Goal: Navigation & Orientation: Find specific page/section

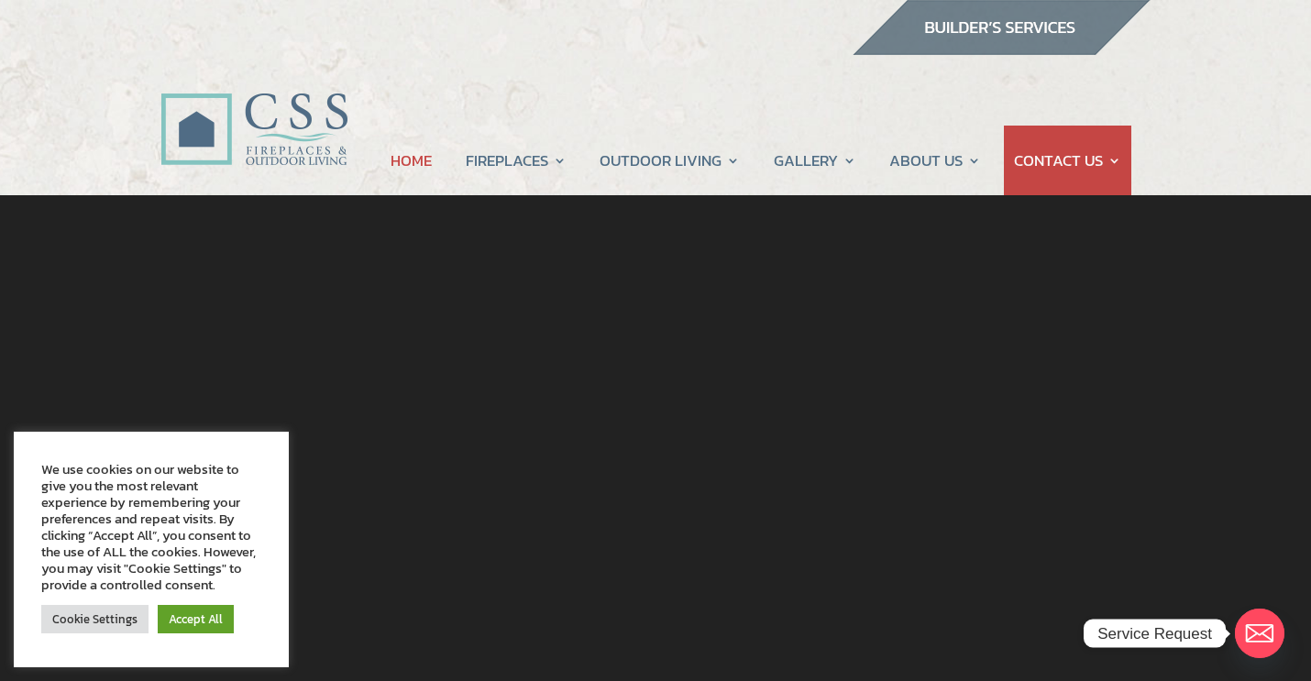
click at [576, 42] on div at bounding box center [655, 27] width 990 height 55
click at [286, 441] on div "We use cookies on our website to give you the most relevant experience by remem…" at bounding box center [151, 550] width 275 height 236
click at [430, 553] on div at bounding box center [656, 466] width 1154 height 543
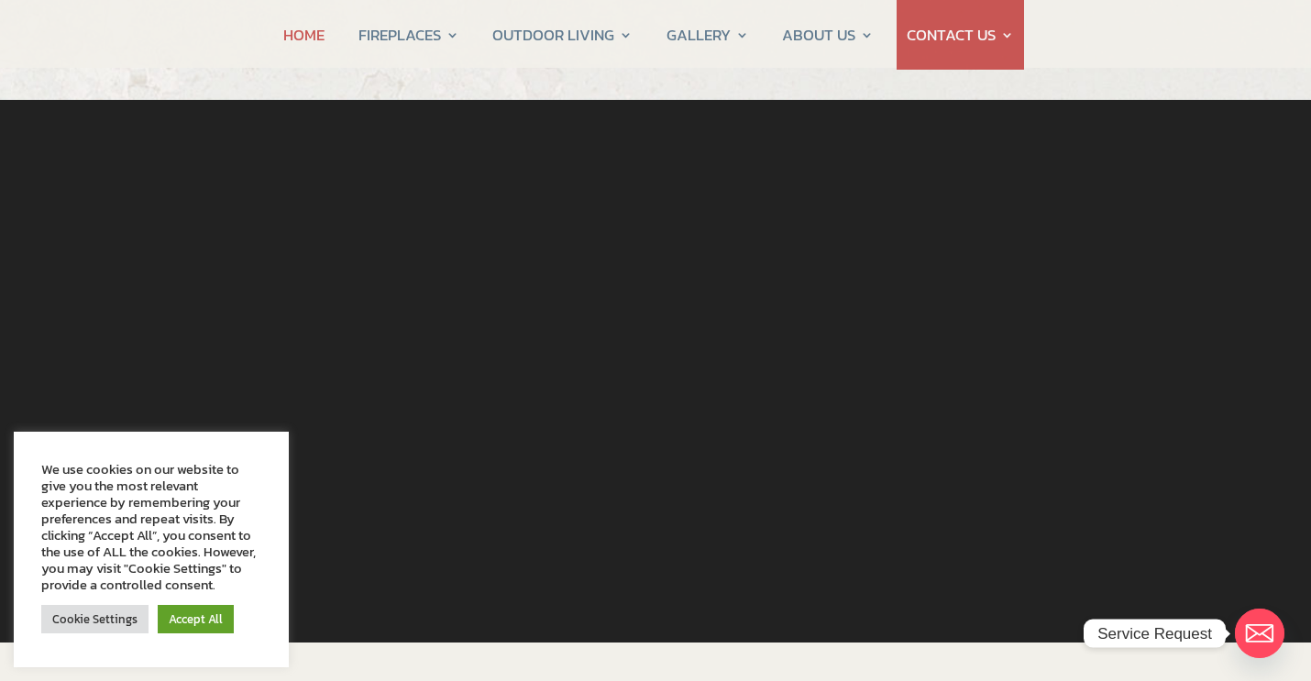
scroll to position [81, 0]
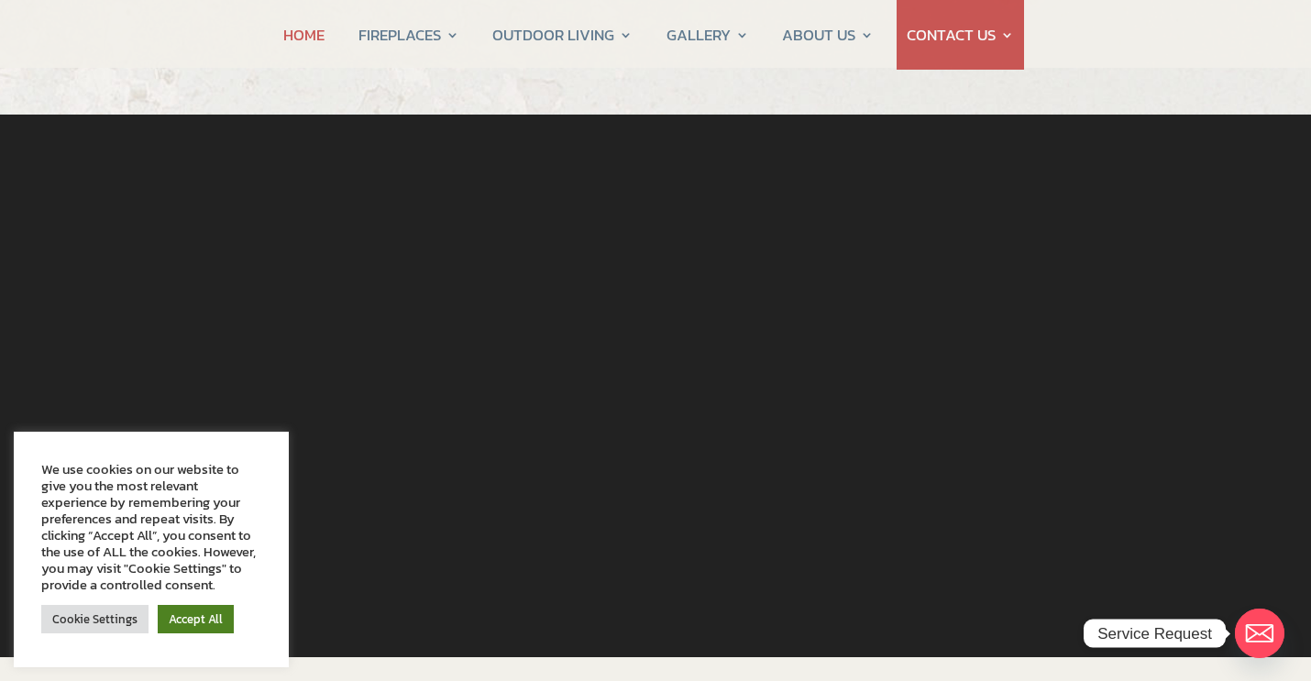
click at [185, 626] on link "Accept All" at bounding box center [196, 619] width 76 height 28
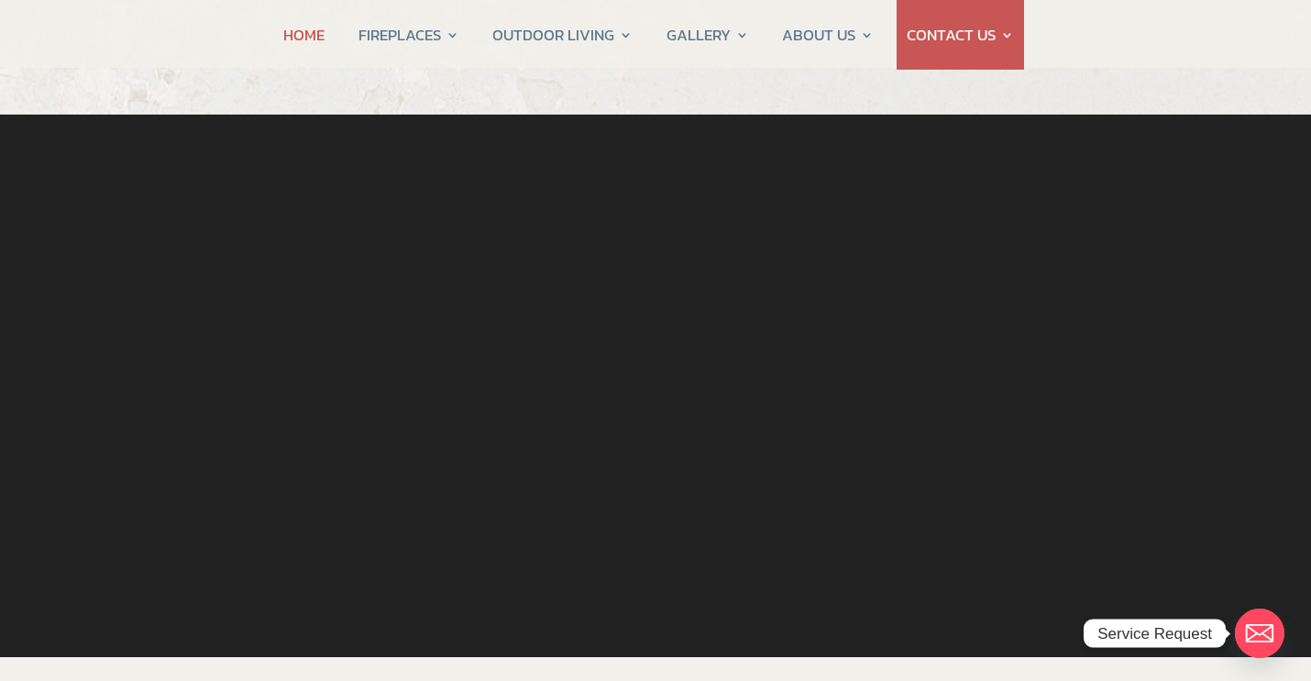
scroll to position [0, 0]
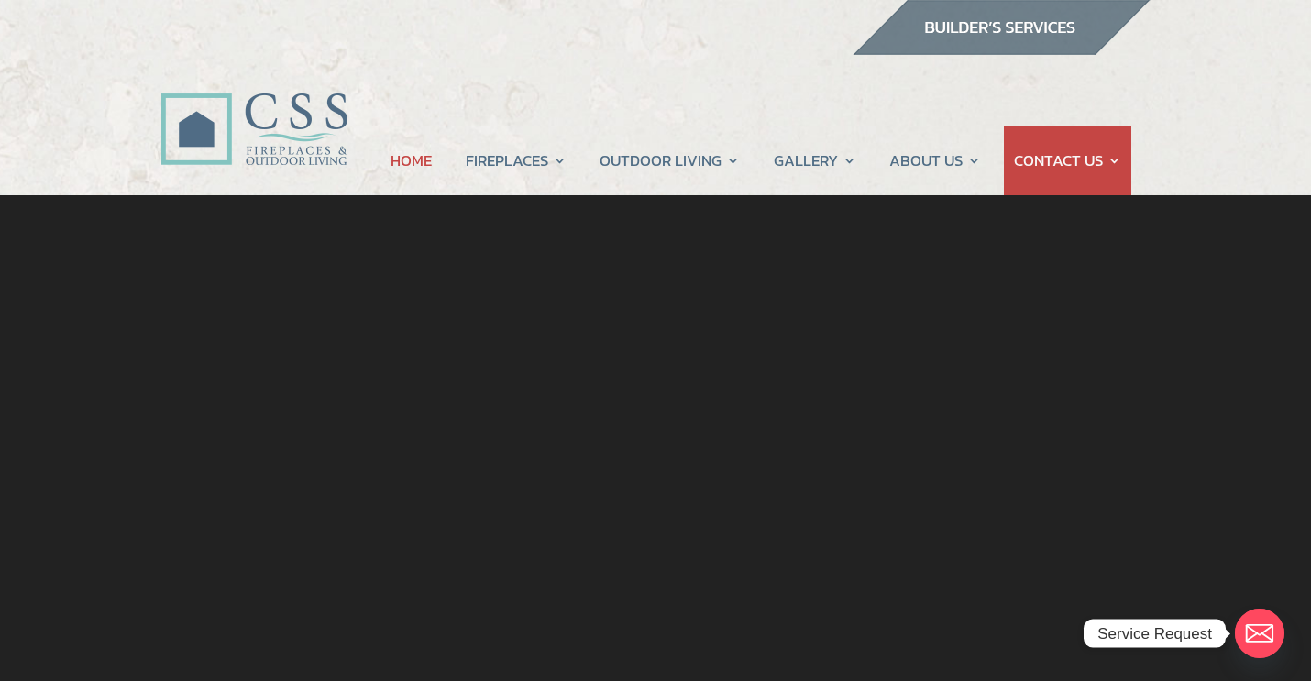
click at [1014, 26] on img at bounding box center [1001, 27] width 299 height 55
